Goal: Task Accomplishment & Management: Complete application form

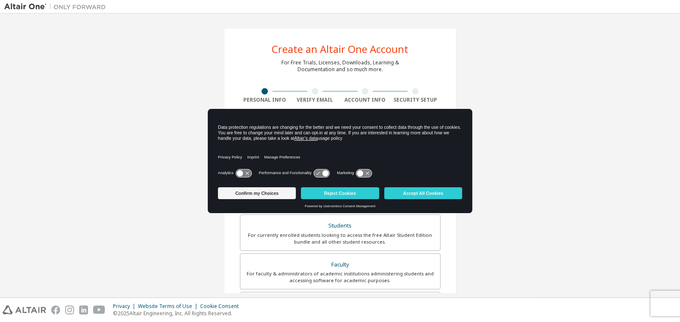
click at [365, 171] on icon at bounding box center [364, 173] width 16 height 8
click at [259, 195] on button "Confirm my Choices" at bounding box center [257, 193] width 78 height 12
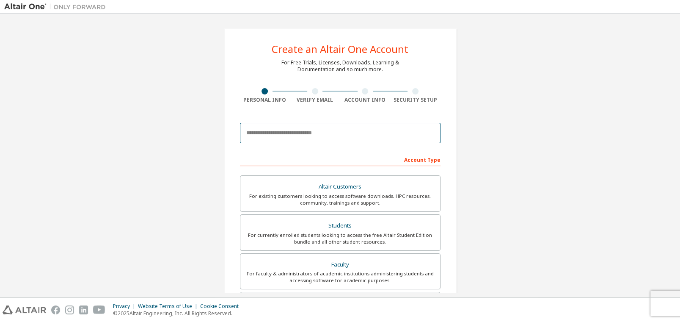
click at [273, 134] on input "email" at bounding box center [340, 133] width 201 height 20
click at [269, 133] on input "**********" at bounding box center [340, 133] width 201 height 20
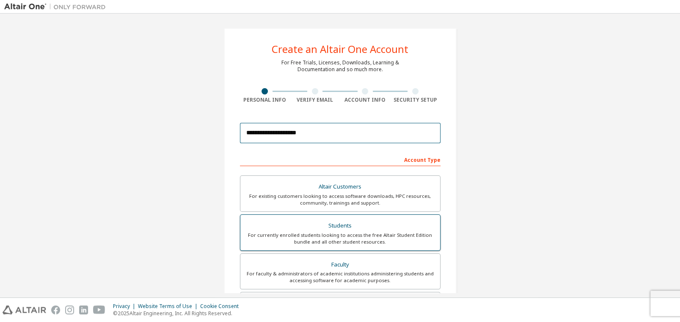
scroll to position [42, 0]
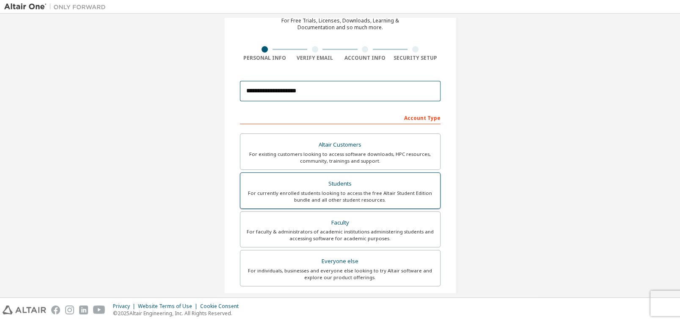
type input "**********"
click at [375, 191] on div "For currently enrolled students looking to access the free Altair Student Editi…" at bounding box center [341, 197] width 190 height 14
click at [342, 182] on div "Students" at bounding box center [341, 184] width 190 height 12
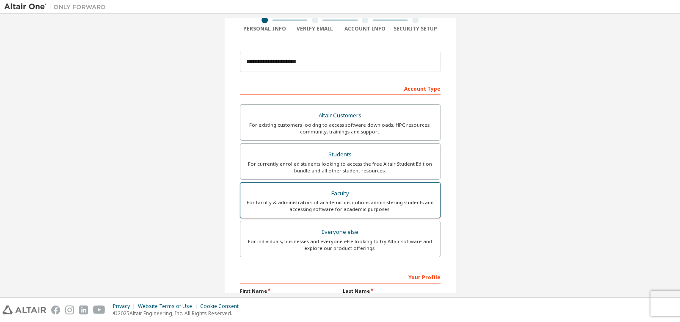
scroll to position [169, 0]
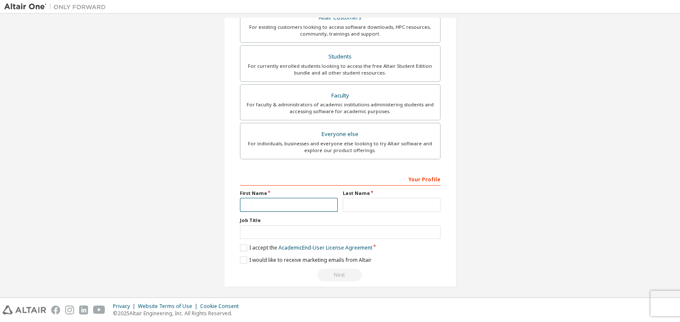
click at [311, 199] on input "text" at bounding box center [289, 205] width 98 height 14
type input "*****"
click at [284, 246] on link "Academic End-User License Agreement" at bounding box center [326, 247] width 94 height 7
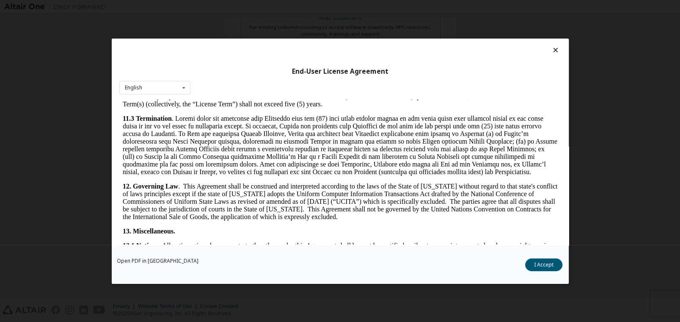
scroll to position [1354, 0]
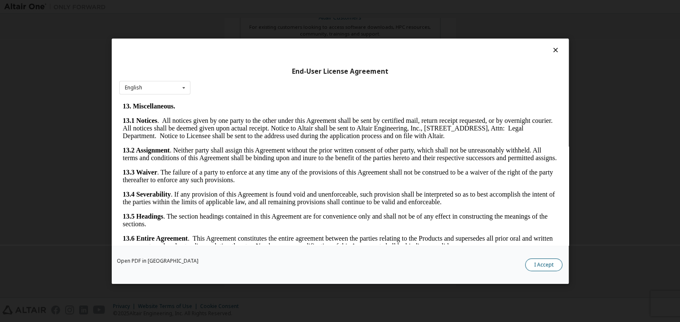
click at [541, 267] on button "I Accept" at bounding box center [543, 264] width 37 height 13
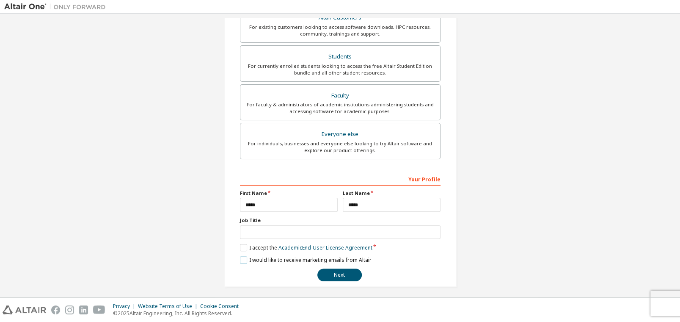
click at [288, 258] on label "I would like to receive marketing emails from Altair" at bounding box center [306, 259] width 132 height 7
click at [339, 276] on button "Next" at bounding box center [340, 274] width 44 height 13
